Goal: Communication & Community: Participate in discussion

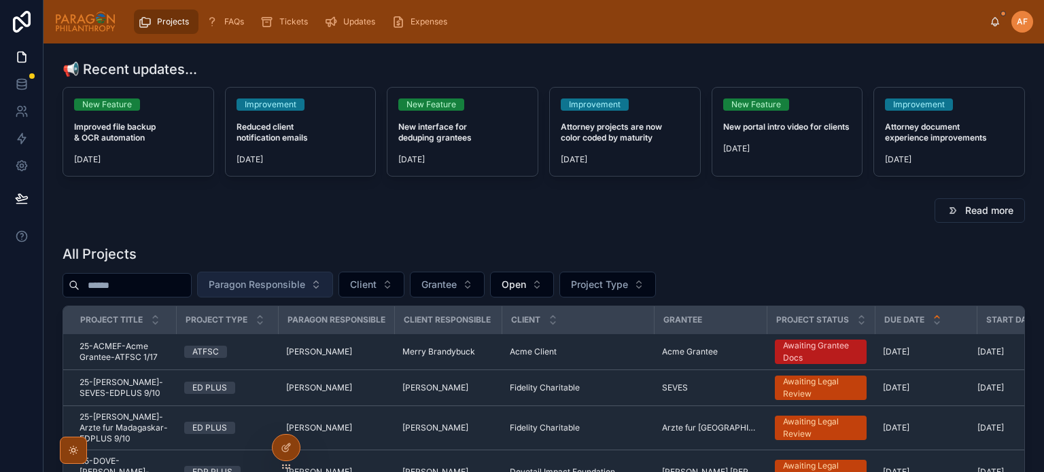
click at [283, 283] on span "Paragon Responsible" at bounding box center [257, 285] width 96 height 14
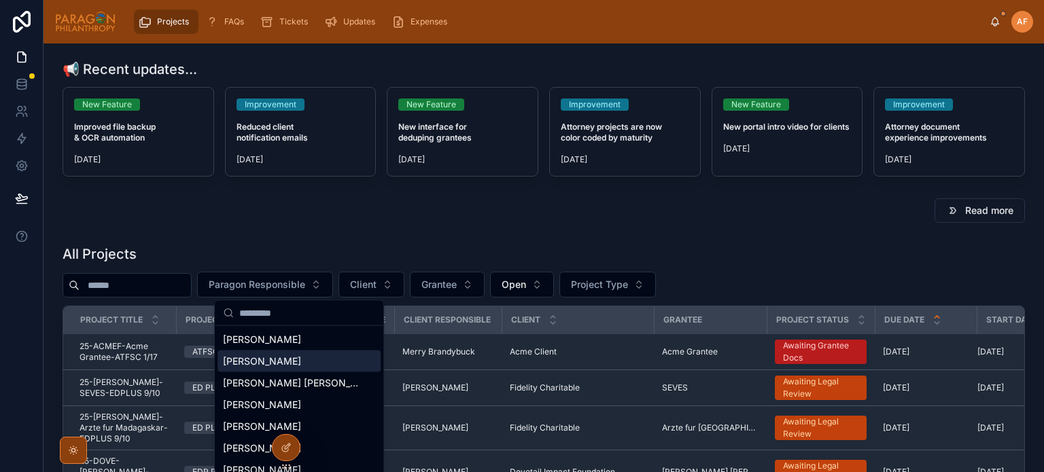
drag, startPoint x: 262, startPoint y: 340, endPoint x: 254, endPoint y: 369, distance: 29.5
click at [254, 369] on div "[PERSON_NAME] [PERSON_NAME] [PERSON_NAME] [PERSON_NAME] [PERSON_NAME] [PERSON_N…" at bounding box center [298, 416] width 163 height 174
click at [254, 366] on span "[PERSON_NAME]" at bounding box center [262, 362] width 78 height 14
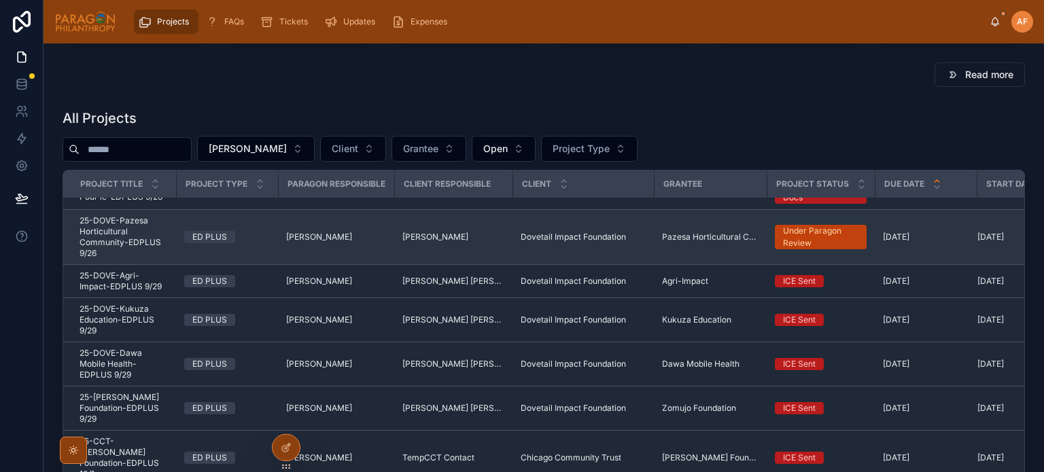
scroll to position [136, 0]
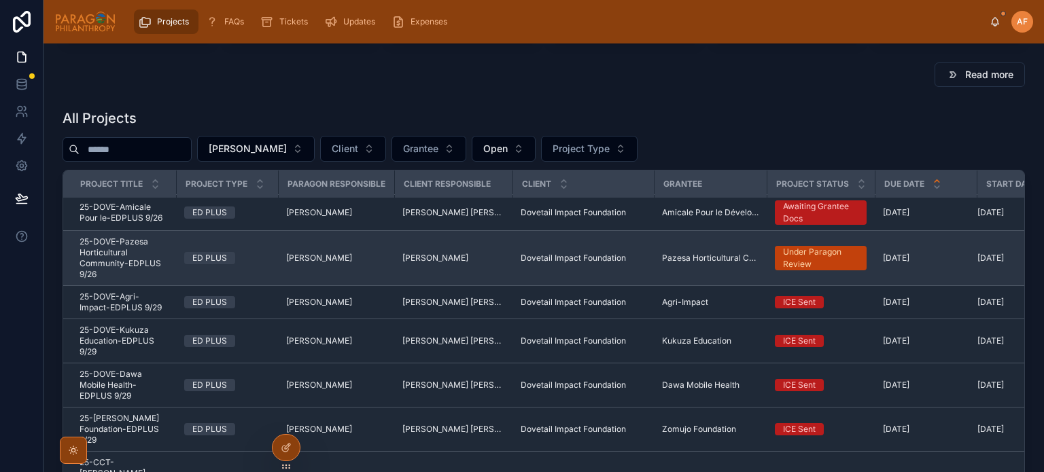
click at [156, 241] on span "25-DOVE-Pazesa Horticultural Community-EDPLUS 9/26" at bounding box center [124, 257] width 88 height 43
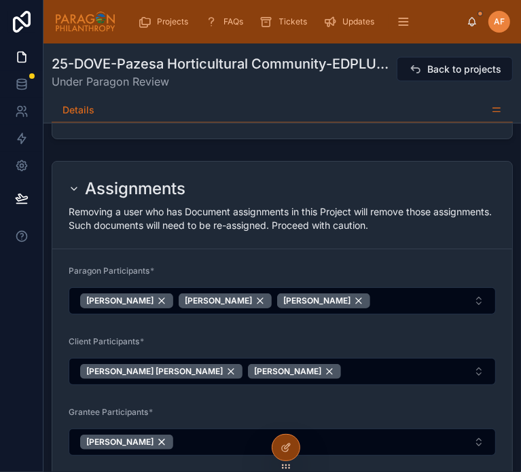
scroll to position [945, 0]
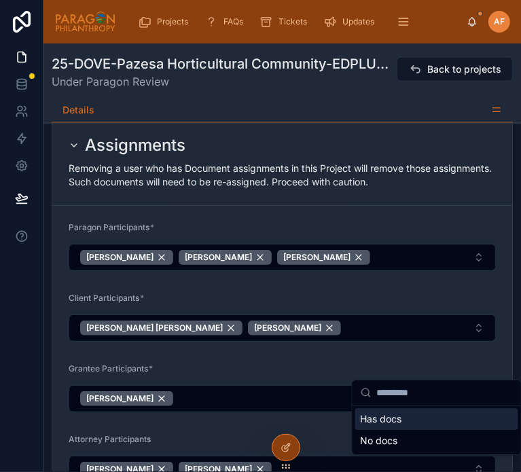
click at [407, 415] on div "Has docs" at bounding box center [436, 419] width 163 height 22
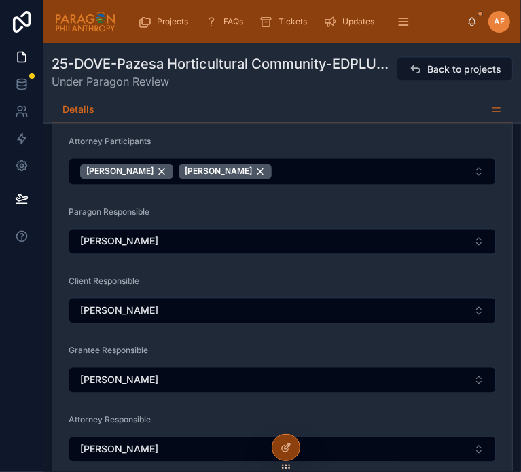
scroll to position [1285, 0]
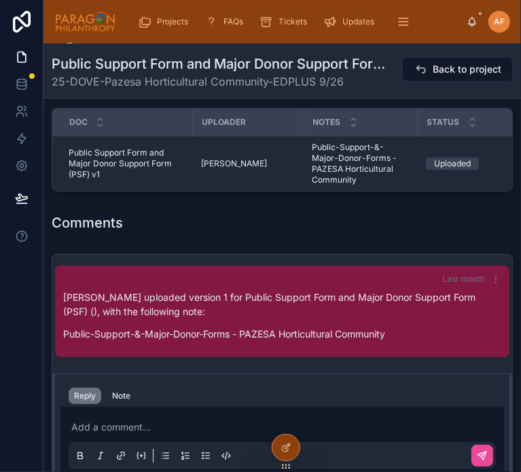
scroll to position [2378, 0]
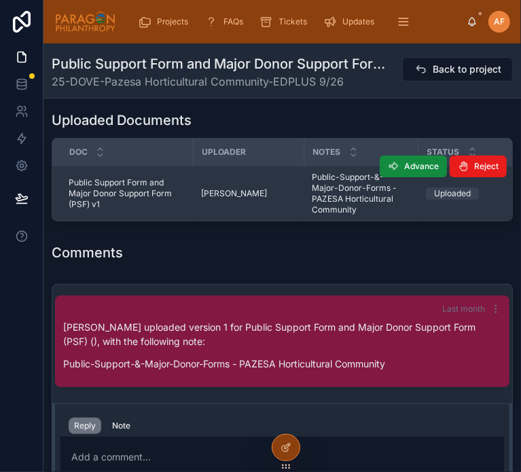
click at [348, 172] on span "Public-Support-&-Major-Donor-Forms - PAZESA Horticultural Community" at bounding box center [361, 193] width 98 height 43
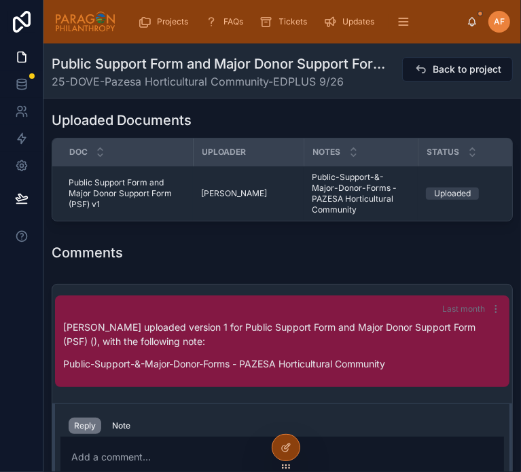
drag, startPoint x: 328, startPoint y: 161, endPoint x: 328, endPoint y: 231, distance: 70.0
click at [329, 169] on td "Public-Support-&-Major-Donor-Forms - PAZESA Horticultural Community Public-Supp…" at bounding box center [361, 193] width 114 height 55
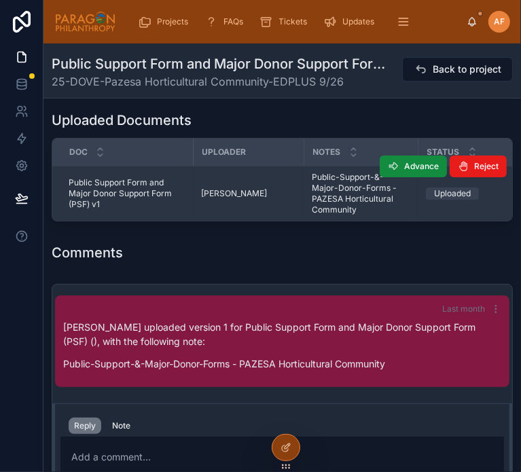
click at [336, 172] on span "Public-Support-&-Major-Donor-Forms - PAZESA Horticultural Community" at bounding box center [361, 193] width 98 height 43
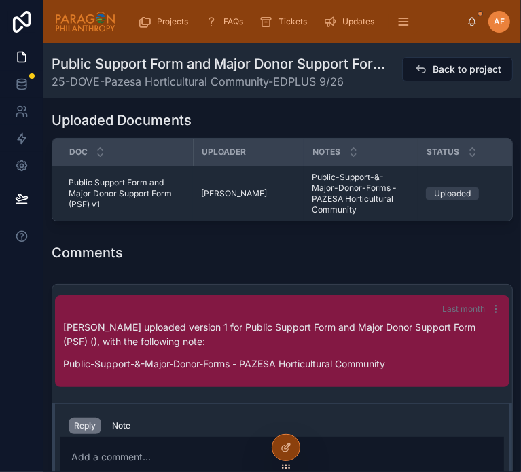
drag, startPoint x: 244, startPoint y: 141, endPoint x: 243, endPoint y: 234, distance: 93.8
click at [227, 166] on td "[PERSON_NAME]" at bounding box center [248, 193] width 111 height 55
click at [185, 166] on td "Public Support Form and Major Donor Support Form (PSF) v1 Public Support Form a…" at bounding box center [122, 193] width 141 height 55
click at [102, 177] on span "Public Support Form and Major Donor Support Form (PSF) v1" at bounding box center [127, 193] width 116 height 33
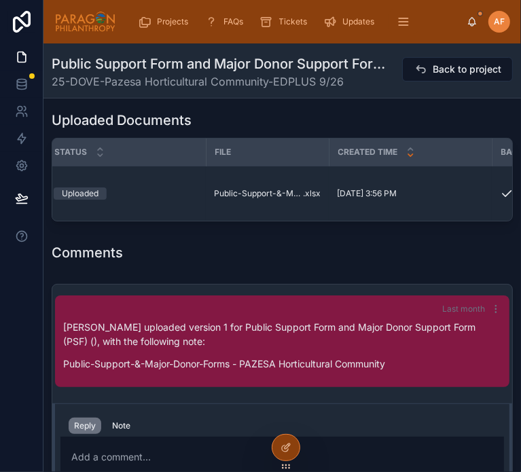
scroll to position [0, 375]
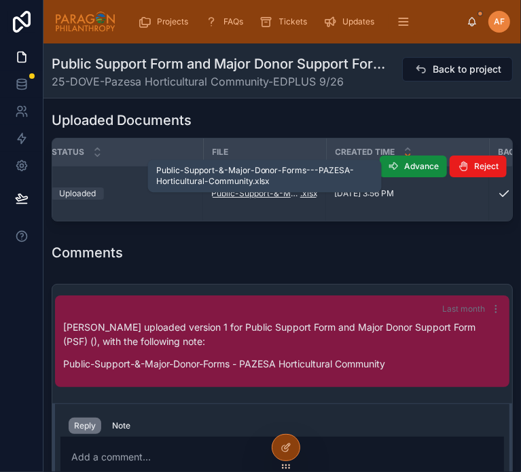
click at [242, 188] on span "Public-Support-&-Major-Donor-Forms---PAZESA-Horticultural-Community" at bounding box center [255, 193] width 89 height 11
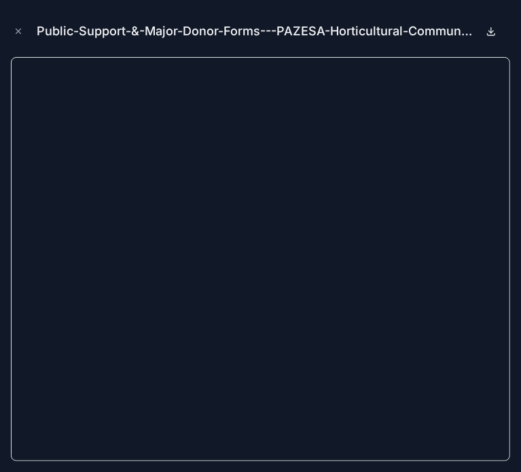
click at [492, 31] on icon at bounding box center [491, 31] width 11 height 11
click at [457, 9] on div "Public-Support-&-Major-Donor-Forms---PAZESA-Horticultural-Community.xlsx" at bounding box center [260, 236] width 521 height 472
drag, startPoint x: 16, startPoint y: 35, endPoint x: 16, endPoint y: 47, distance: 12.2
click at [16, 35] on icon "Close modal" at bounding box center [19, 32] width 10 height 10
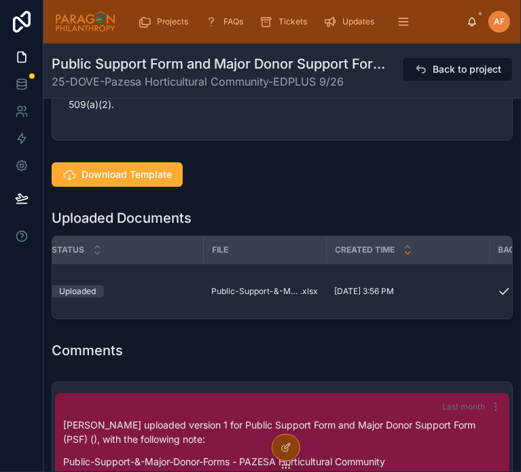
scroll to position [2175, 0]
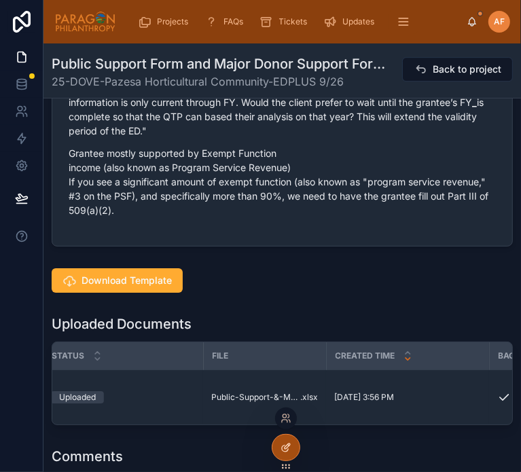
drag, startPoint x: 448, startPoint y: 72, endPoint x: 289, endPoint y: 451, distance: 410.6
click at [448, 72] on span "Back to project" at bounding box center [467, 70] width 69 height 14
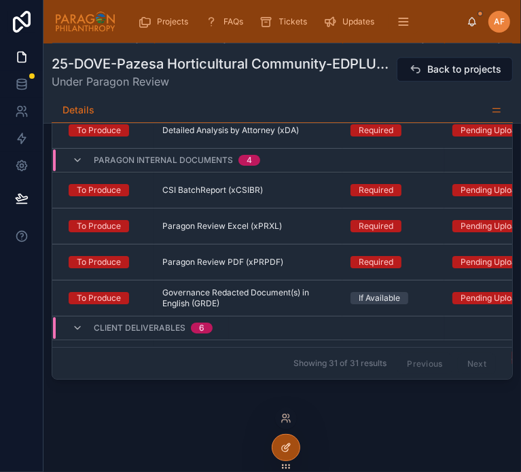
scroll to position [1699, 0]
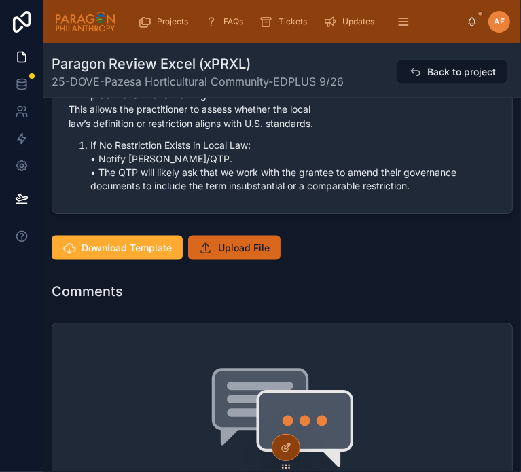
scroll to position [951, 0]
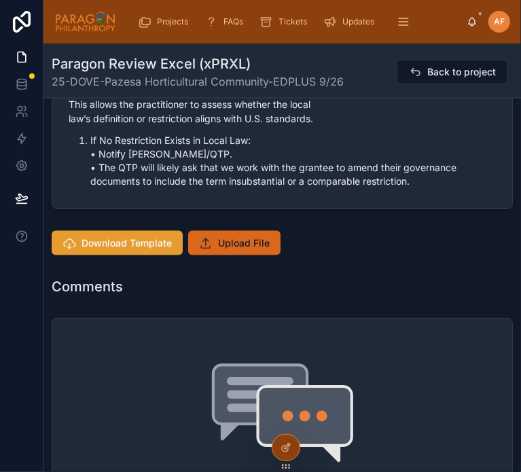
click at [155, 236] on span "Download Template" at bounding box center [127, 243] width 90 height 14
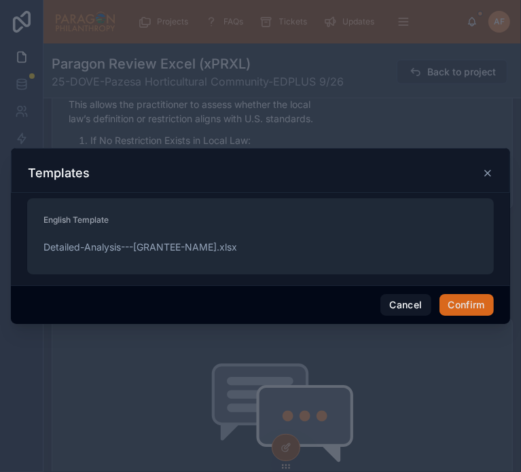
click at [486, 317] on div "Cancel Confirm" at bounding box center [260, 304] width 499 height 39
click at [481, 309] on button "Confirm" at bounding box center [467, 305] width 54 height 22
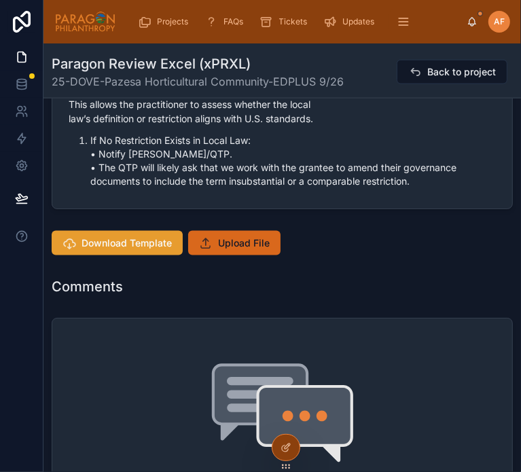
drag, startPoint x: 239, startPoint y: 166, endPoint x: 166, endPoint y: 166, distance: 73.4
click at [169, 231] on div "Download Template Upload File" at bounding box center [282, 243] width 461 height 24
click at [160, 236] on span "Download Template" at bounding box center [127, 243] width 90 height 14
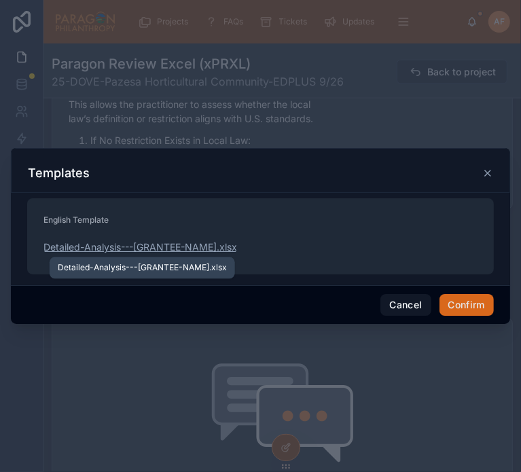
click at [80, 244] on span "Detailed-Analysis---[GRANTEE-NAME]" at bounding box center [129, 248] width 173 height 14
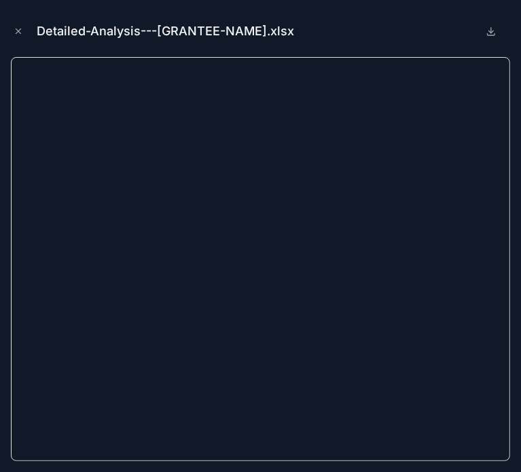
click at [491, 37] on button at bounding box center [491, 31] width 16 height 16
drag, startPoint x: 16, startPoint y: 33, endPoint x: 20, endPoint y: 40, distance: 7.9
click at [16, 34] on icon "Close modal" at bounding box center [19, 32] width 10 height 10
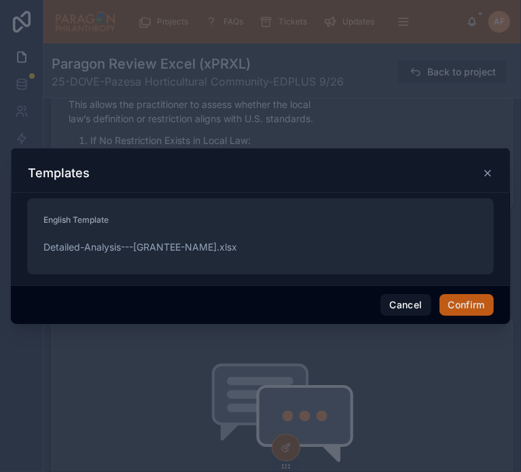
click at [471, 305] on button "Confirm" at bounding box center [467, 305] width 54 height 22
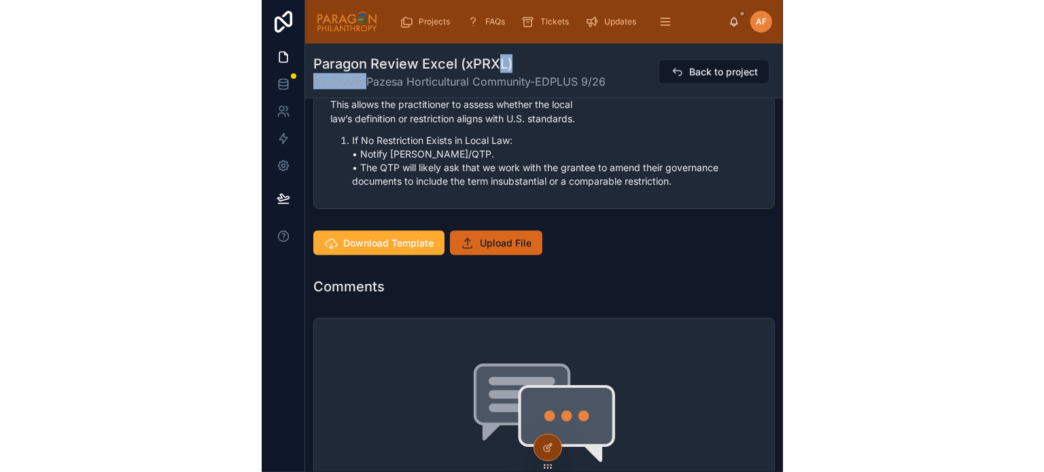
scroll to position [928, 0]
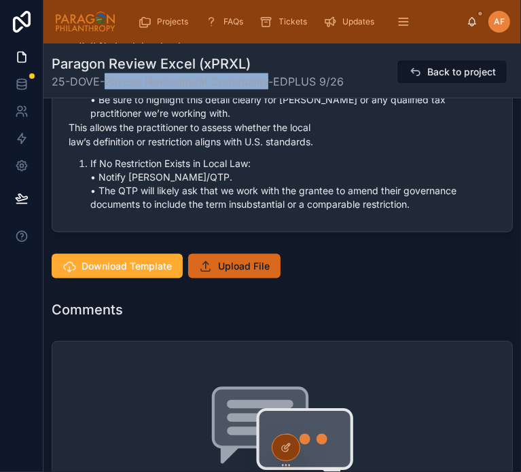
drag, startPoint x: 106, startPoint y: 79, endPoint x: 270, endPoint y: 80, distance: 163.8
click at [270, 80] on span "25-DOVE-Pazesa Horticultural Community-EDPLUS 9/26" at bounding box center [198, 81] width 292 height 16
copy span "Pazesa Horticultural Community"
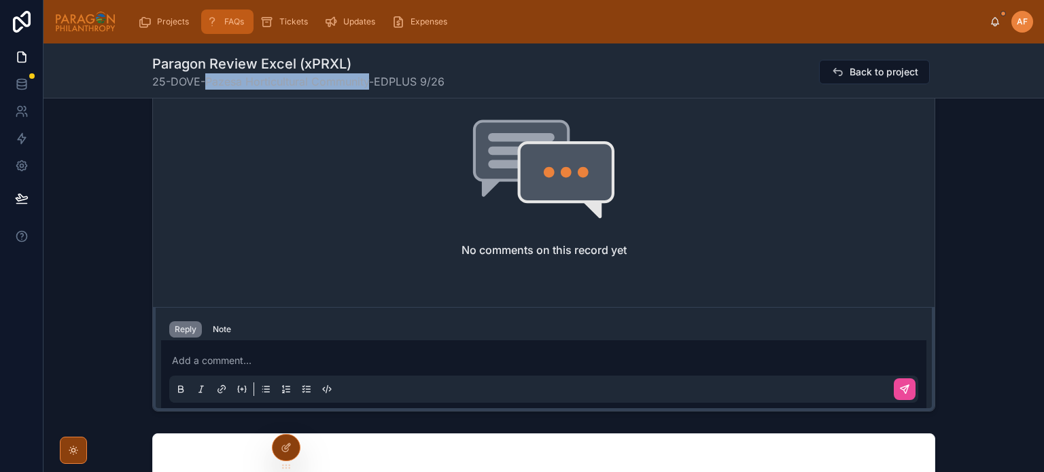
scroll to position [765, 0]
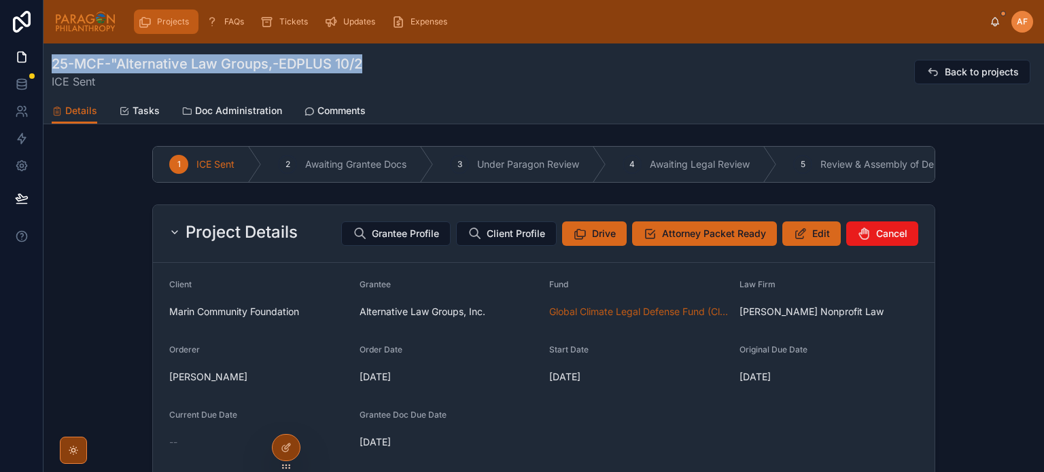
click at [157, 20] on span "Projects" at bounding box center [173, 21] width 32 height 11
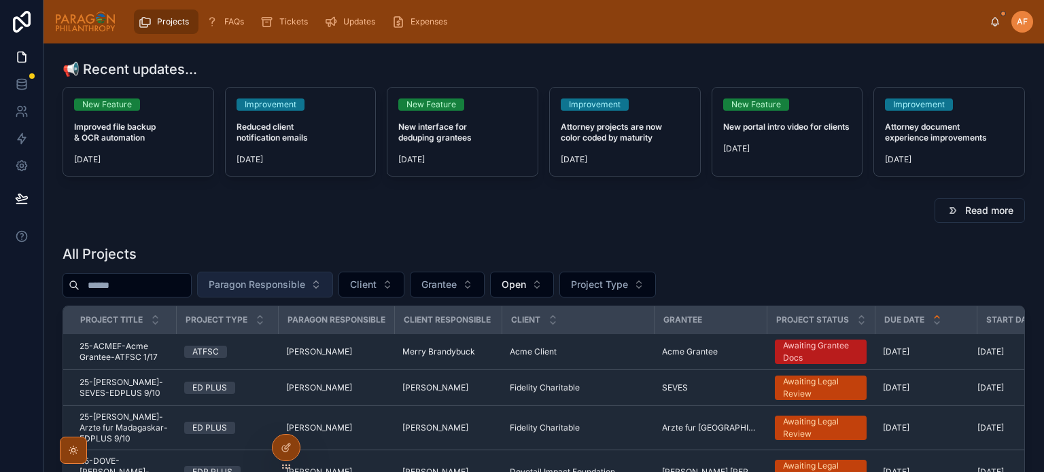
click at [298, 288] on span "Paragon Responsible" at bounding box center [257, 285] width 96 height 14
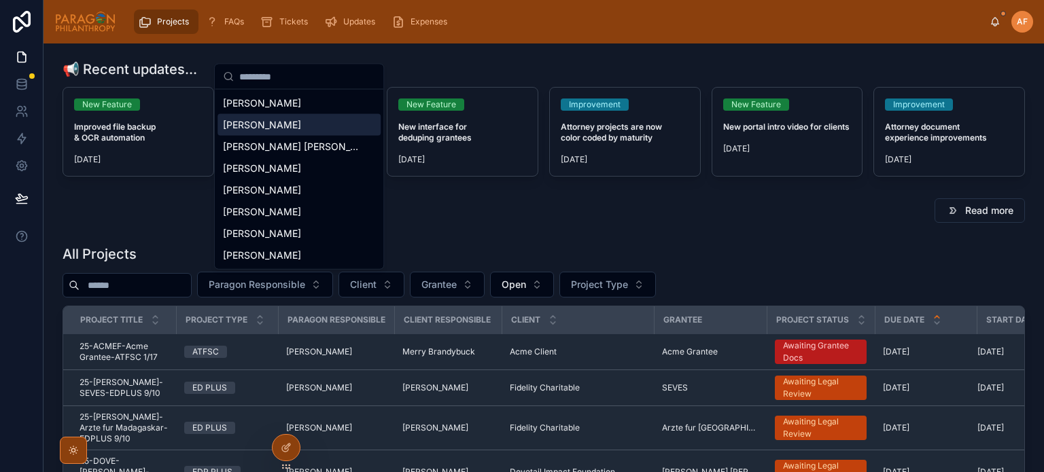
click at [277, 127] on span "[PERSON_NAME]" at bounding box center [262, 125] width 78 height 14
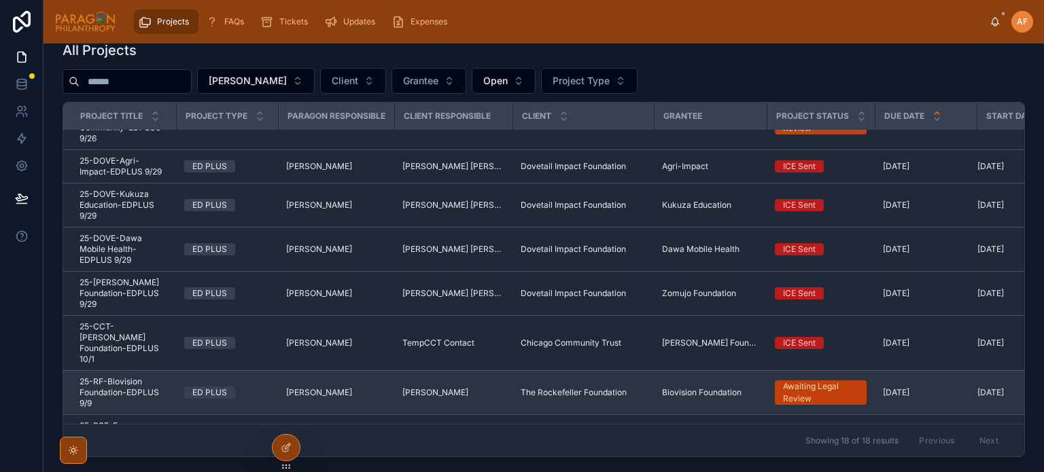
scroll to position [136, 0]
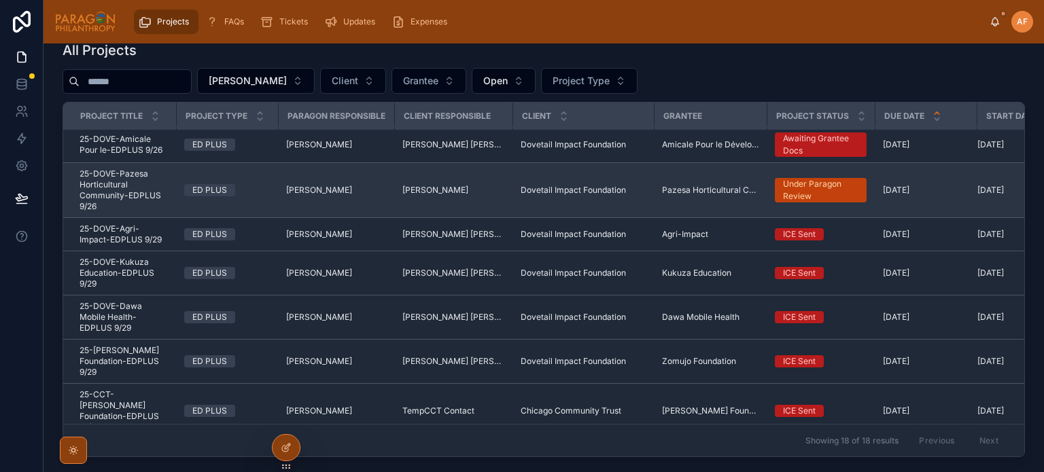
click at [152, 169] on span "25-DOVE-Pazesa Horticultural Community-EDPLUS 9/26" at bounding box center [124, 190] width 88 height 43
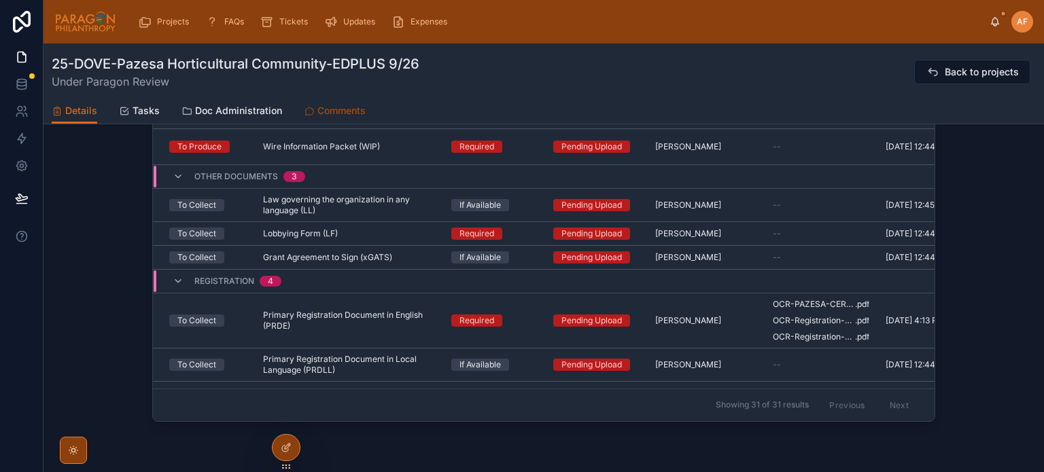
scroll to position [405, 0]
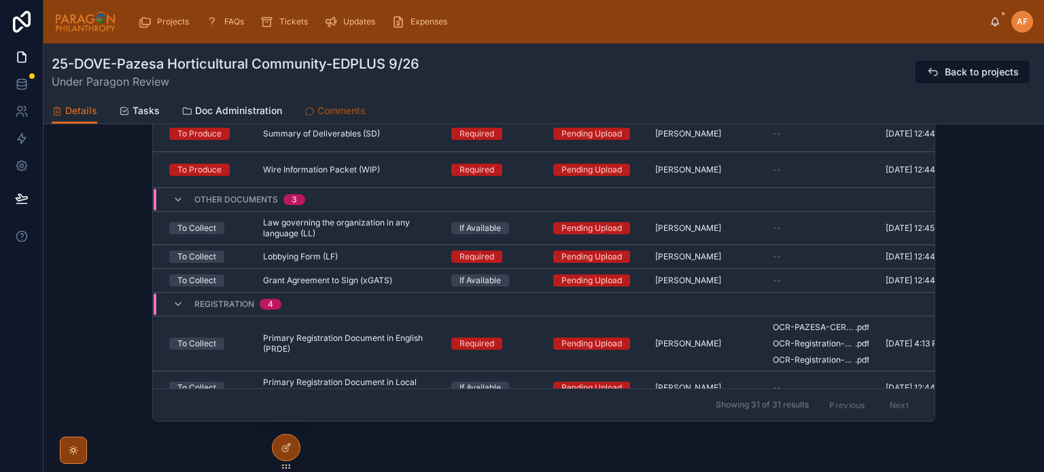
click at [321, 116] on span "Comments" at bounding box center [341, 111] width 48 height 14
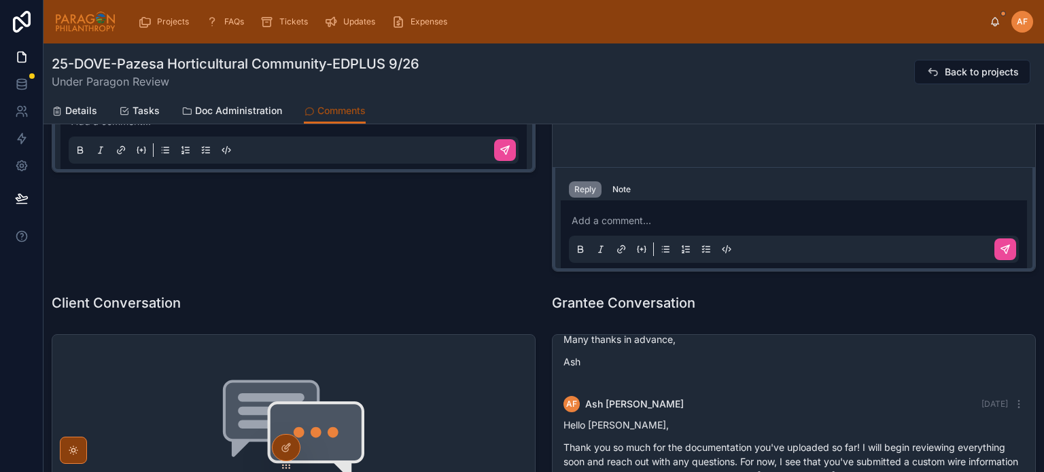
scroll to position [476, 0]
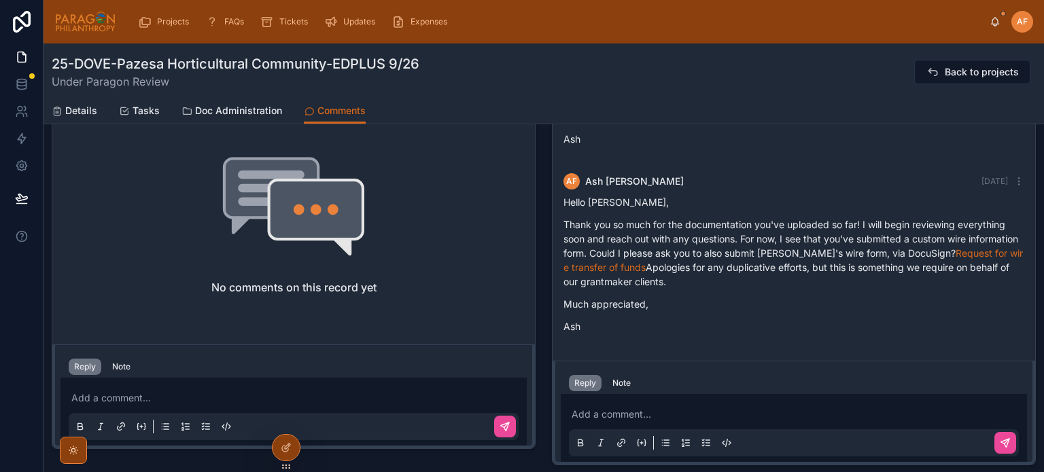
click at [646, 417] on p at bounding box center [797, 415] width 450 height 14
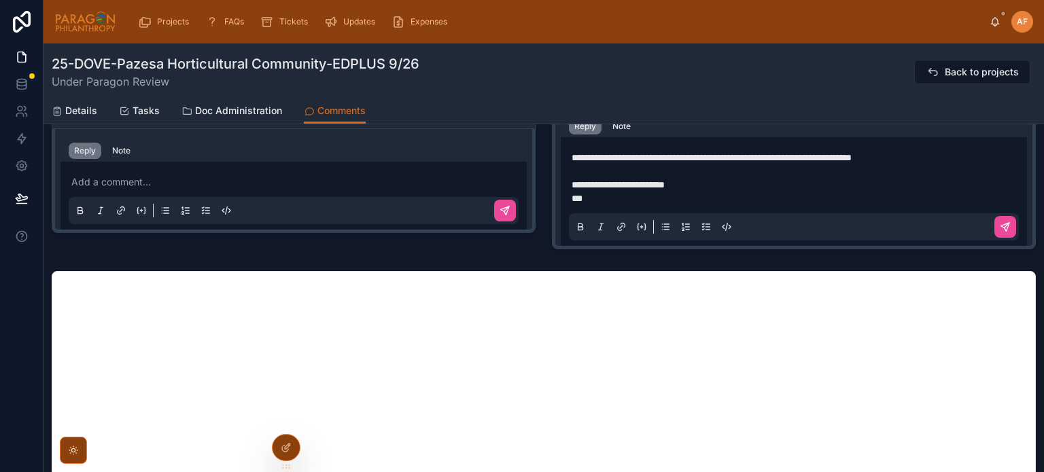
scroll to position [707, 0]
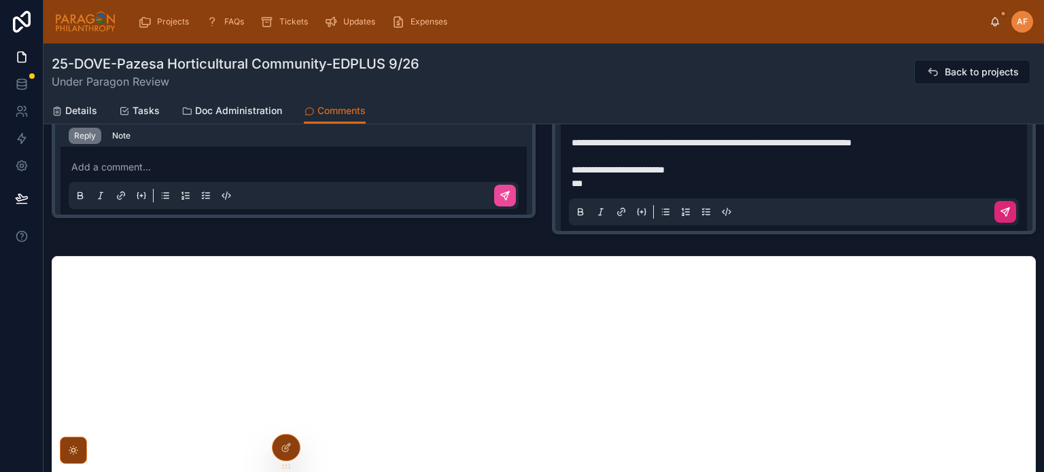
click at [994, 213] on button at bounding box center [1005, 212] width 22 height 22
click at [82, 109] on span "Details" at bounding box center [81, 111] width 32 height 14
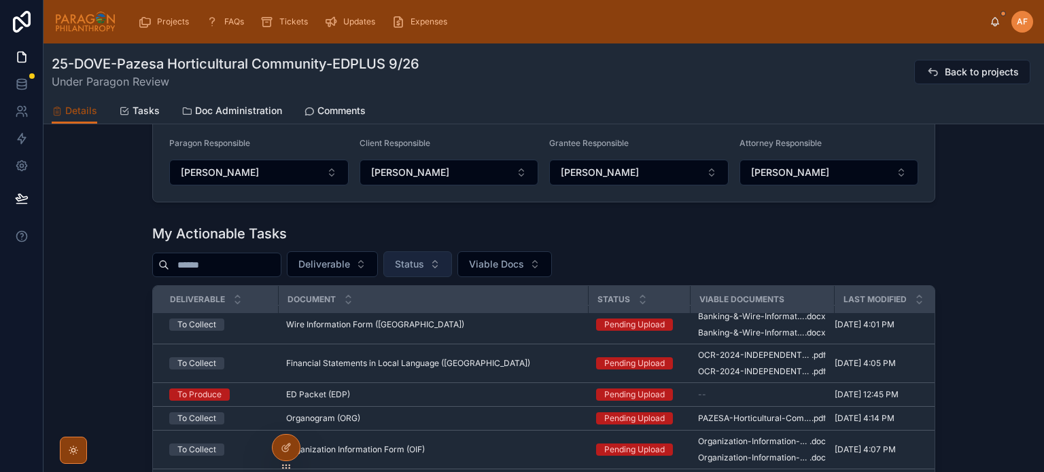
scroll to position [136, 0]
